Goal: Task Accomplishment & Management: Use online tool/utility

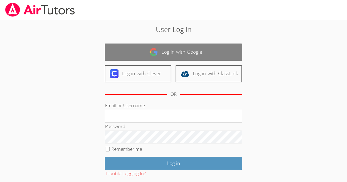
click at [176, 50] on link "Log in with Google" at bounding box center [173, 52] width 137 height 17
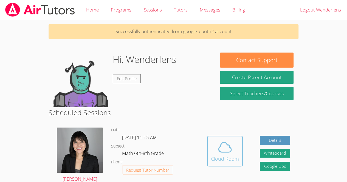
click at [226, 151] on icon at bounding box center [224, 147] width 15 height 15
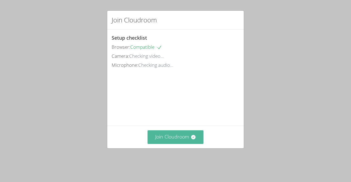
drag, startPoint x: 179, startPoint y: 144, endPoint x: 153, endPoint y: 145, distance: 26.6
click at [153, 144] on button "Join Cloudroom" at bounding box center [176, 137] width 56 height 13
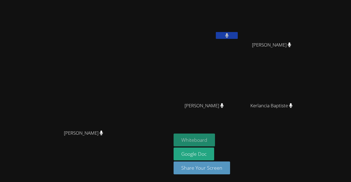
click at [215, 138] on button "Whiteboard" at bounding box center [194, 140] width 41 height 13
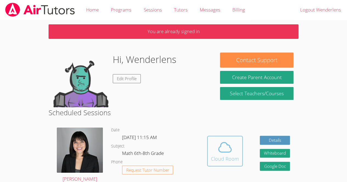
click at [224, 143] on icon at bounding box center [225, 148] width 13 height 10
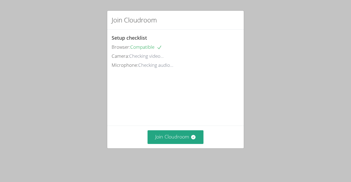
click at [180, 137] on div "Join Cloudroom" at bounding box center [175, 137] width 137 height 23
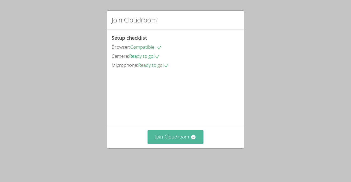
click at [181, 142] on button "Join Cloudroom" at bounding box center [176, 137] width 56 height 13
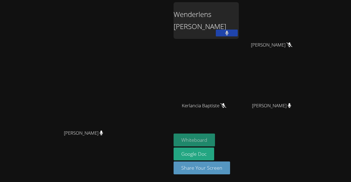
click at [191, 139] on button "Whiteboard" at bounding box center [194, 140] width 41 height 13
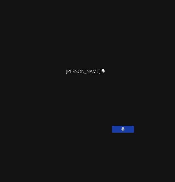
scroll to position [30, 0]
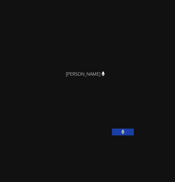
click at [47, 110] on video at bounding box center [43, 114] width 82 height 41
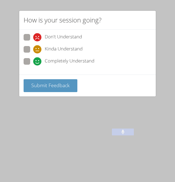
click at [52, 47] on span "Kinda Understand" at bounding box center [64, 49] width 38 height 8
click at [38, 47] on input "Kinda Understand" at bounding box center [35, 48] width 5 height 5
radio input "true"
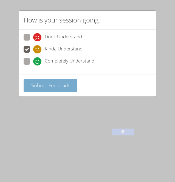
click at [30, 83] on button "Submit Feedback" at bounding box center [51, 85] width 54 height 13
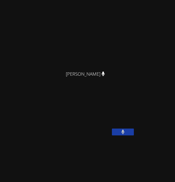
scroll to position [0, 0]
